Goal: Navigation & Orientation: Understand site structure

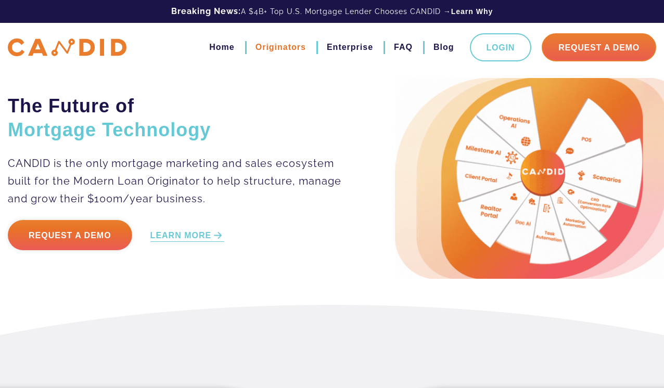
click at [287, 49] on link "Originators" at bounding box center [280, 47] width 50 height 18
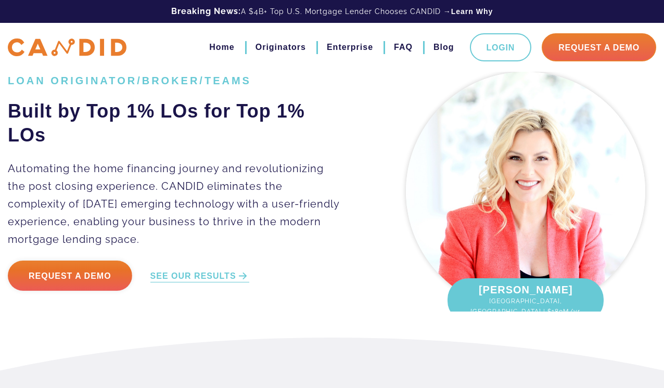
scroll to position [11, 0]
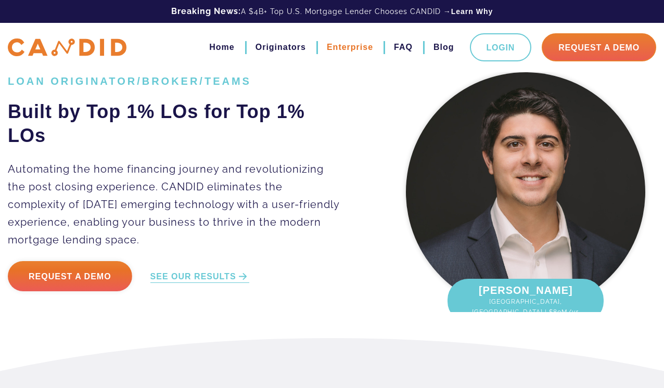
click at [339, 49] on link "Enterprise" at bounding box center [350, 47] width 46 height 18
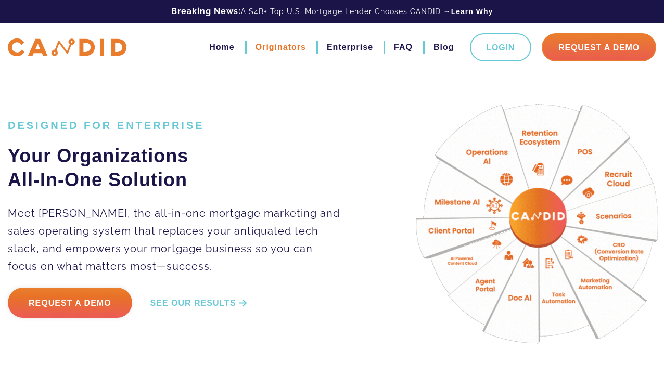
click at [291, 50] on link "Originators" at bounding box center [280, 47] width 50 height 18
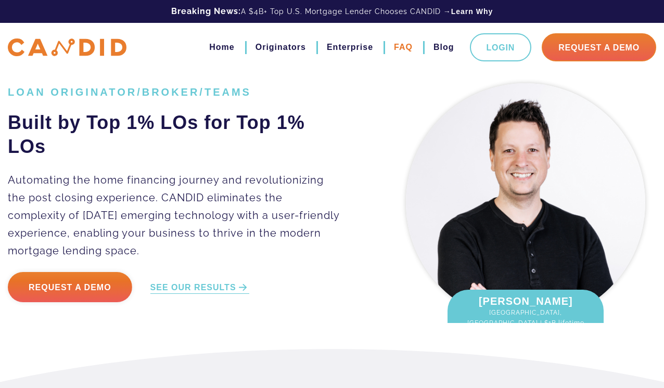
click at [409, 47] on link "FAQ" at bounding box center [403, 47] width 19 height 18
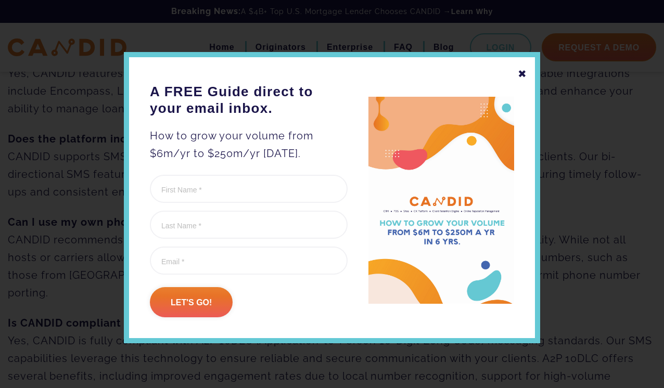
scroll to position [290, 0]
click at [521, 69] on div "✖" at bounding box center [522, 74] width 9 height 18
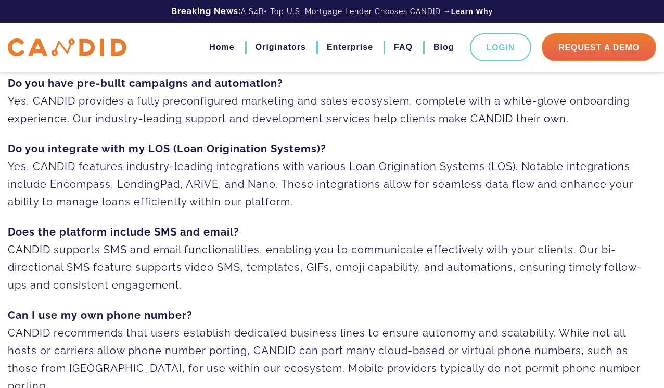
scroll to position [0, 0]
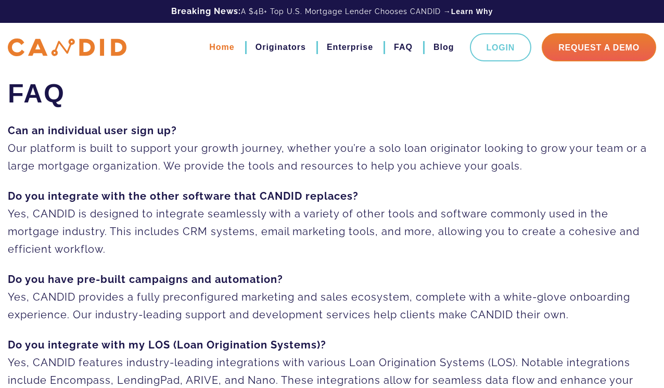
click at [226, 52] on link "Home" at bounding box center [221, 47] width 25 height 18
